Goal: Find specific page/section: Find specific page/section

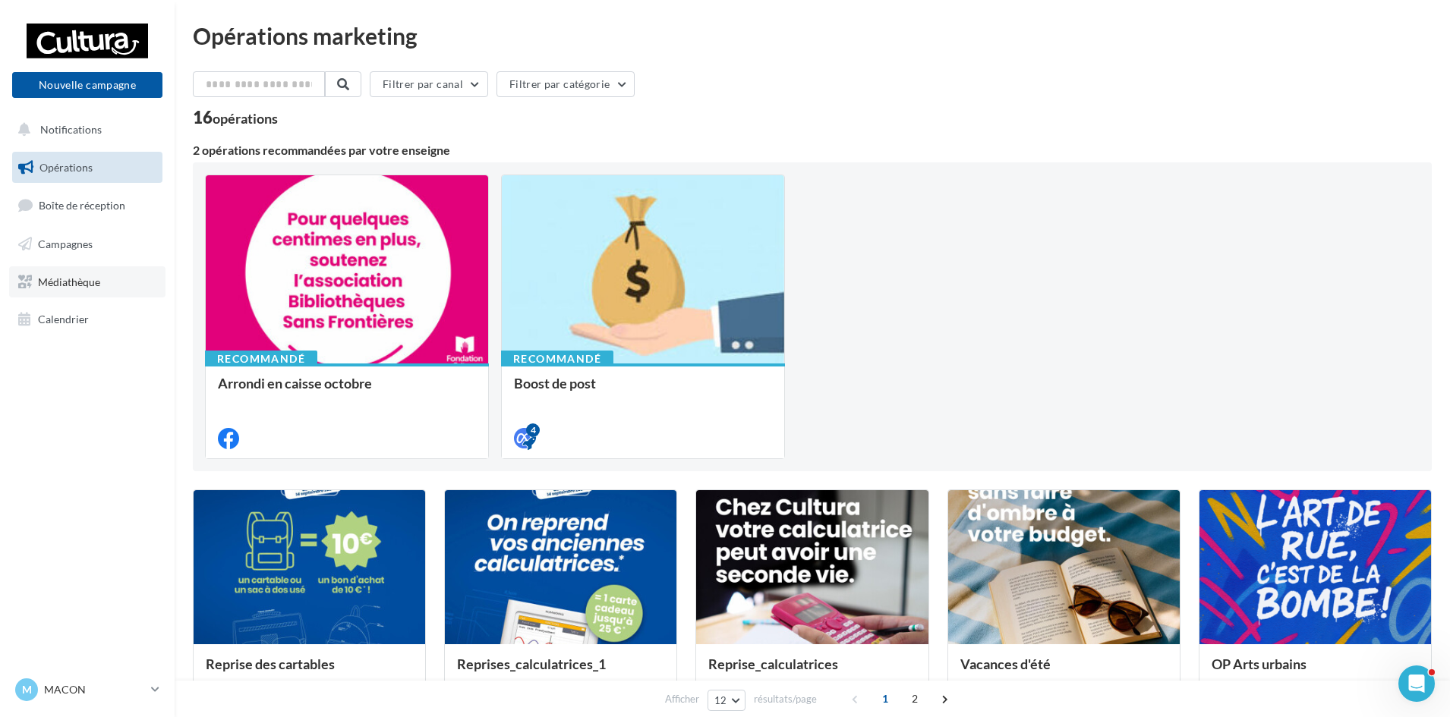
click at [93, 276] on span "Médiathèque" at bounding box center [69, 281] width 62 height 13
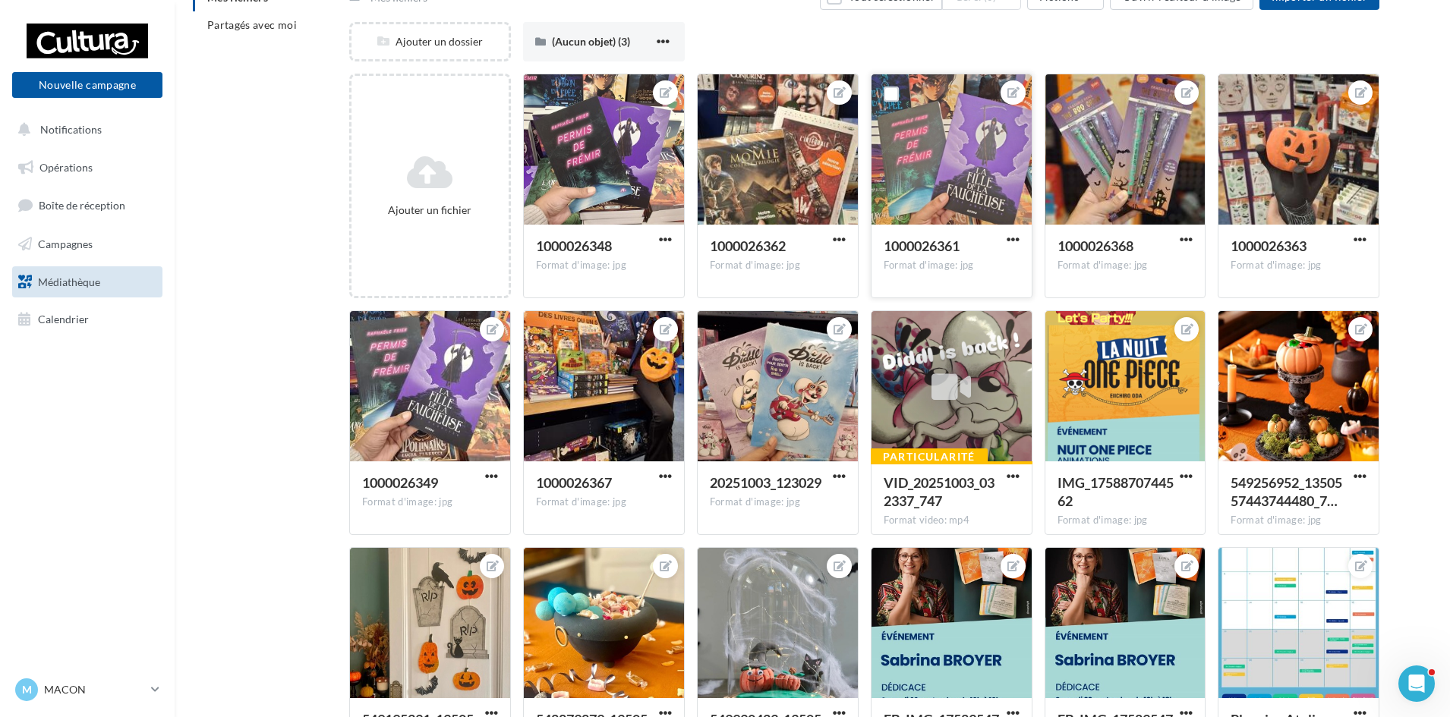
scroll to position [76, 0]
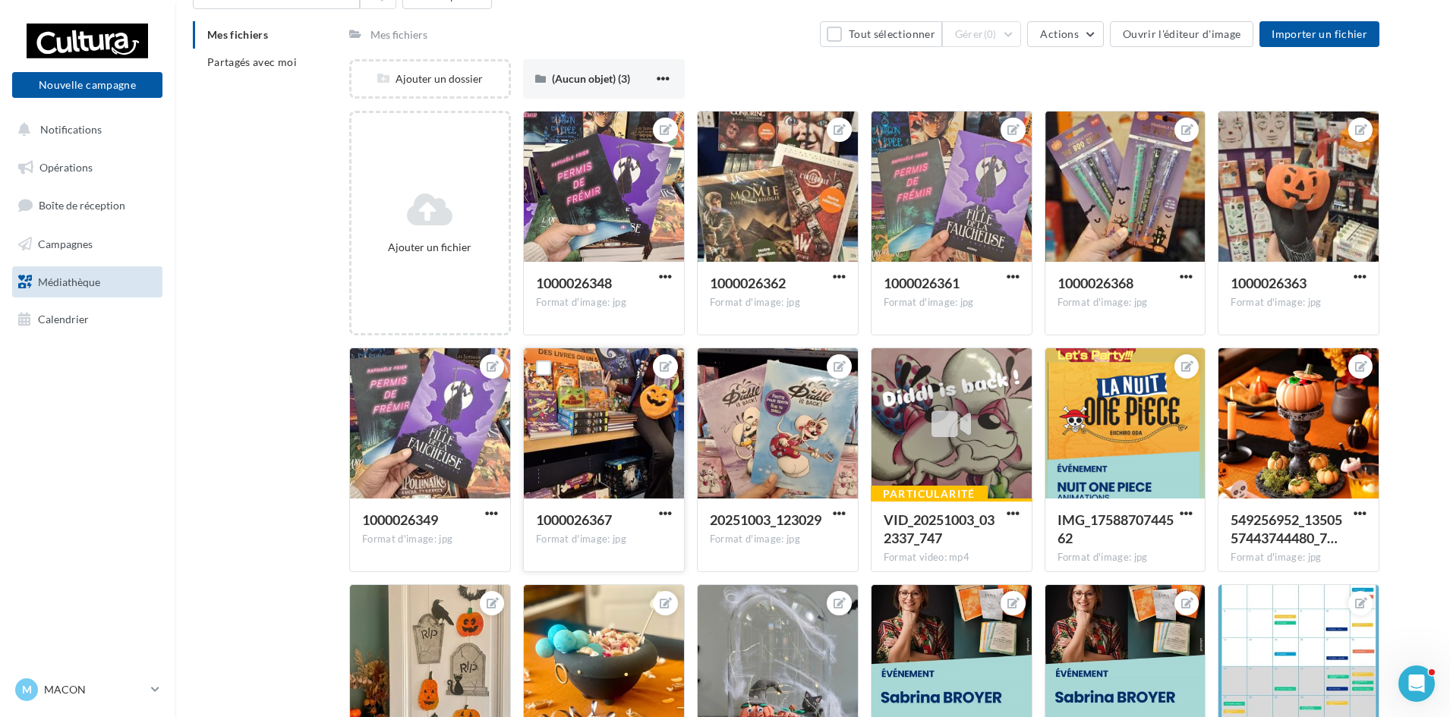
click at [648, 434] on div at bounding box center [604, 424] width 160 height 152
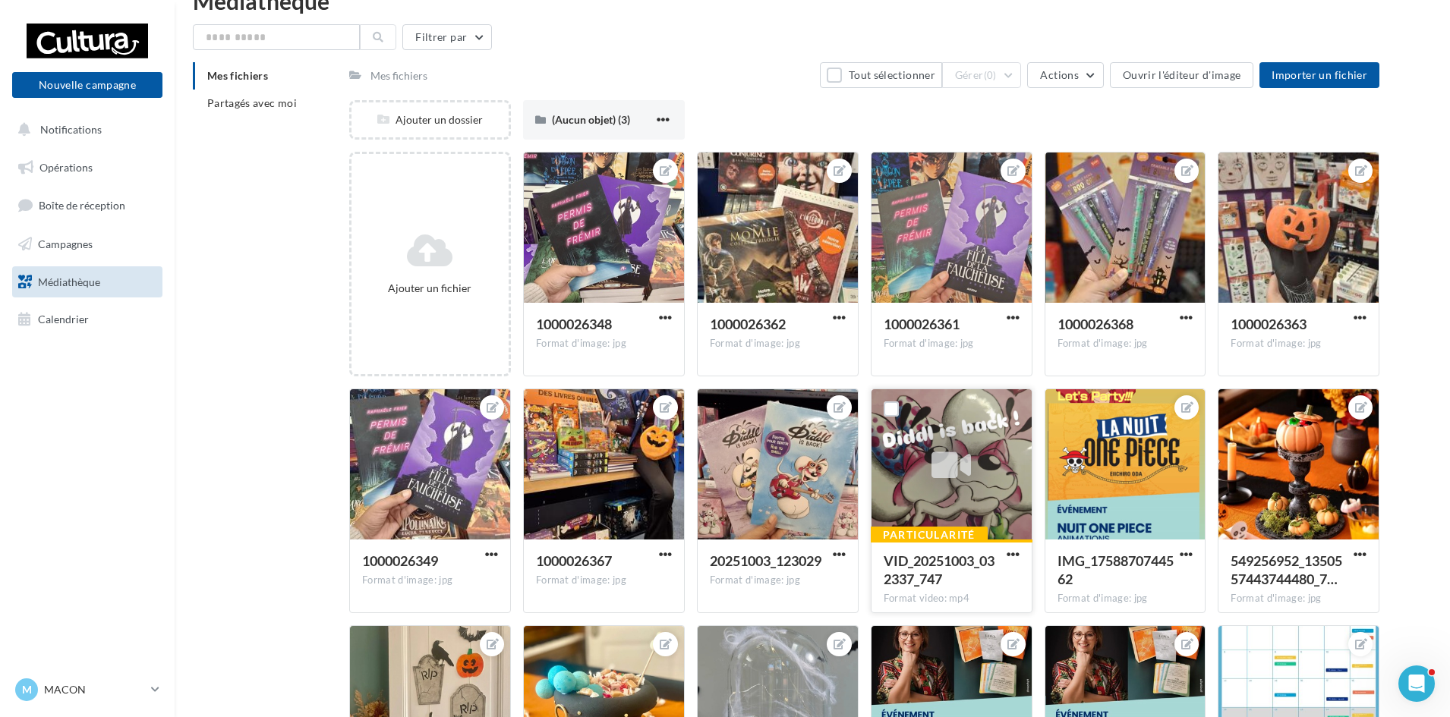
scroll to position [0, 0]
